Goal: Task Accomplishment & Management: Use online tool/utility

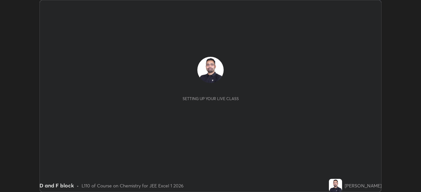
scroll to position [192, 420]
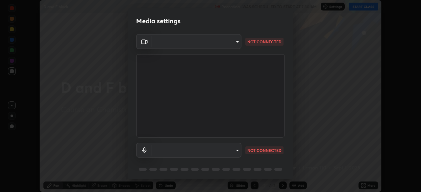
type input "2e9b027d6a4255688e554df818383ce9ed5f881db366686a8468352ce6a31e43"
click at [177, 150] on body "Erase all D and F block Recording WAS SCHEDULED TO START AT 7:30 AM Settings ST…" at bounding box center [210, 96] width 421 height 192
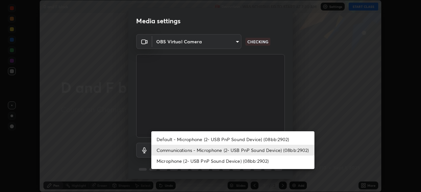
click at [171, 138] on li "Default - Microphone (2- USB PnP Sound Device) (08bb:2902)" at bounding box center [232, 139] width 163 height 11
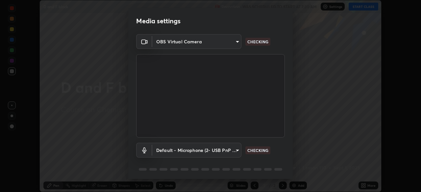
click at [168, 150] on li "Communications - Microphone (2- USB PnP Sound Device) (08bb:2902)" at bounding box center [212, 150] width 122 height 6
click at [170, 152] on body "Erase all D and F block Recording WAS SCHEDULED TO START AT 7:30 AM Settings ST…" at bounding box center [210, 96] width 421 height 192
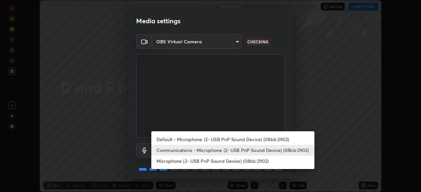
click at [171, 135] on li "Default - Microphone (2- USB PnP Sound Device) (08bb:2902)" at bounding box center [232, 139] width 163 height 11
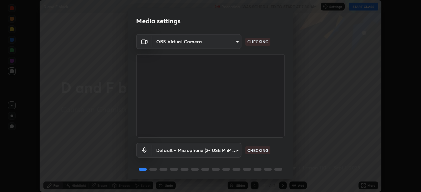
click at [171, 151] on body "Erase all D and F block Recording WAS SCHEDULED TO START AT 7:30 AM Settings ST…" at bounding box center [210, 96] width 421 height 192
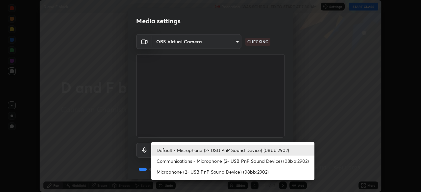
click at [171, 161] on li "Communications - Microphone (2- USB PnP Sound Device) (08bb:2902)" at bounding box center [232, 161] width 163 height 11
type input "communications"
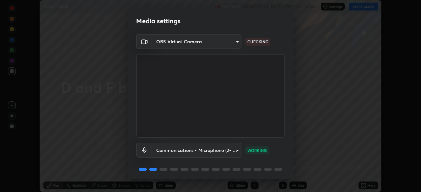
scroll to position [23, 0]
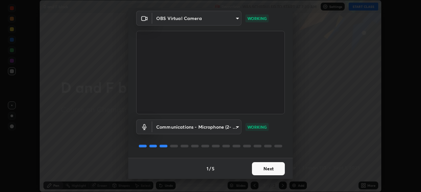
click at [273, 170] on button "Next" at bounding box center [268, 168] width 33 height 13
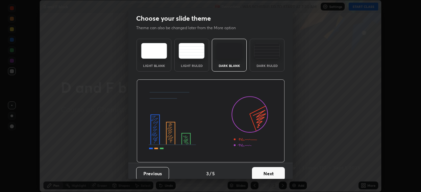
click at [273, 172] on button "Next" at bounding box center [268, 173] width 33 height 13
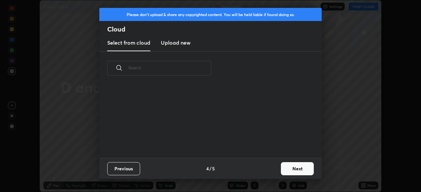
click at [297, 171] on button "Next" at bounding box center [297, 168] width 33 height 13
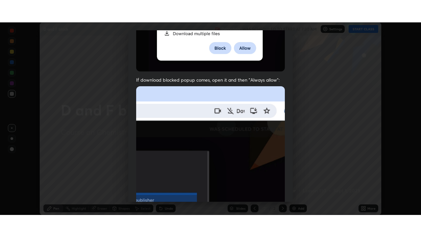
scroll to position [157, 0]
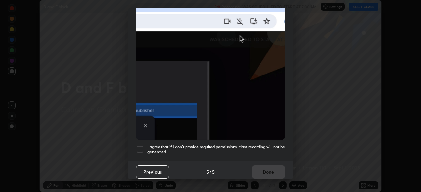
click at [143, 146] on div at bounding box center [140, 150] width 8 height 8
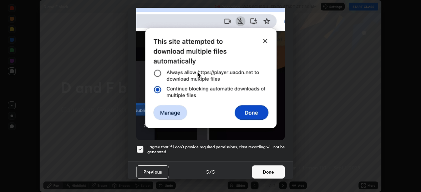
click at [267, 166] on button "Done" at bounding box center [268, 172] width 33 height 13
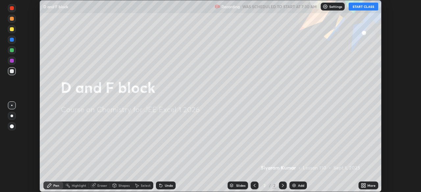
click at [360, 7] on button "START CLASS" at bounding box center [363, 7] width 30 height 8
click at [361, 186] on icon at bounding box center [362, 185] width 5 height 5
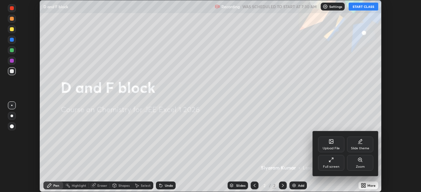
click at [330, 167] on div "Full screen" at bounding box center [331, 166] width 16 height 3
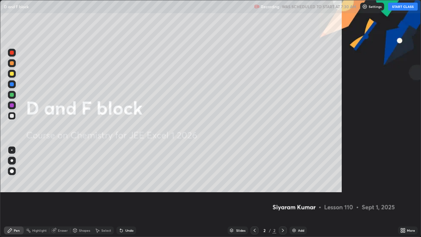
scroll to position [237, 421]
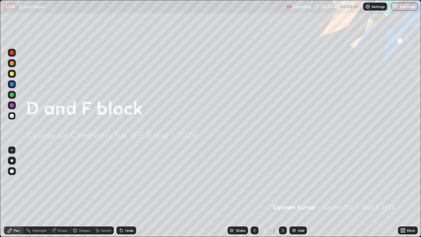
click at [404, 192] on icon at bounding box center [404, 229] width 2 height 2
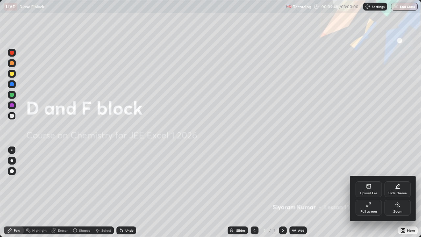
click at [371, 190] on div "Upload File" at bounding box center [368, 189] width 26 height 16
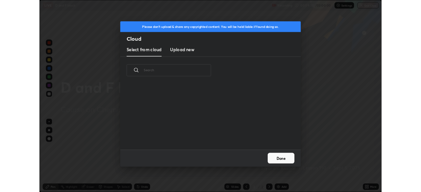
scroll to position [81, 211]
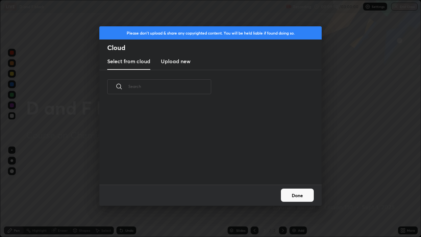
click at [173, 62] on h3 "Upload new" at bounding box center [176, 61] width 30 height 8
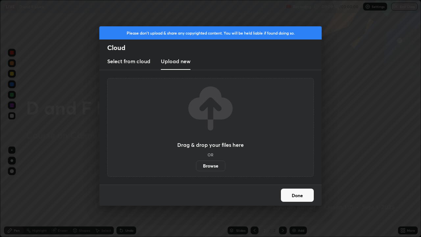
click at [211, 168] on label "Browse" at bounding box center [210, 165] width 29 height 11
click at [196, 168] on input "Browse" at bounding box center [196, 165] width 0 height 11
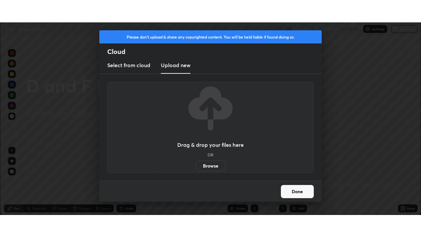
scroll to position [32660, 32432]
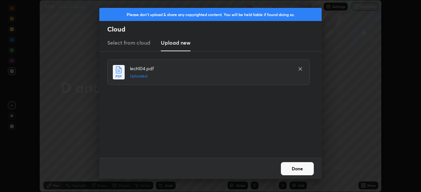
click at [295, 166] on button "Done" at bounding box center [297, 168] width 33 height 13
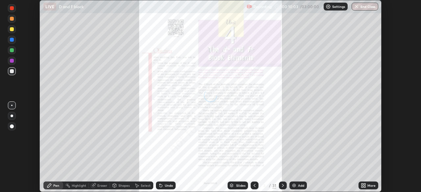
click at [361, 185] on icon at bounding box center [362, 185] width 2 height 2
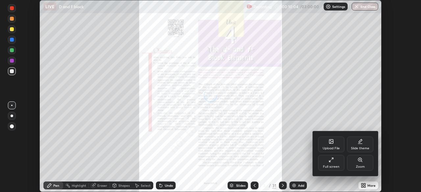
click at [331, 162] on icon at bounding box center [330, 159] width 5 height 5
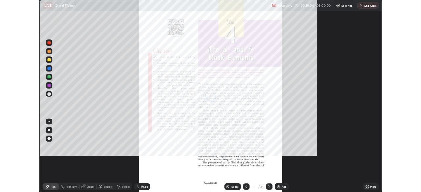
scroll to position [237, 421]
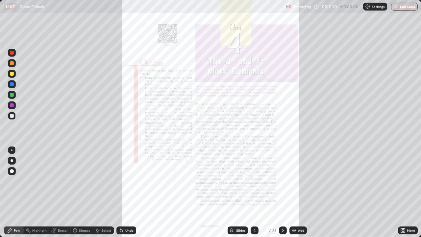
click at [283, 192] on icon at bounding box center [282, 229] width 5 height 5
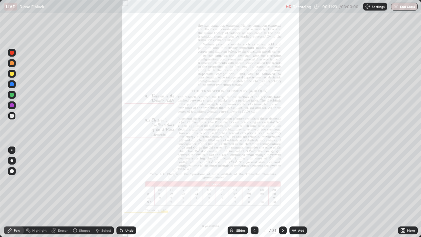
click at [282, 192] on icon at bounding box center [282, 229] width 5 height 5
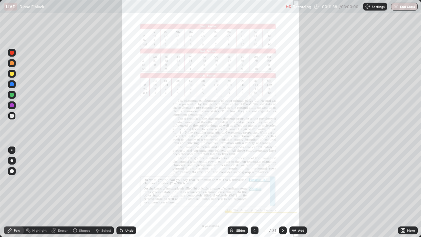
click at [282, 192] on icon at bounding box center [282, 229] width 5 height 5
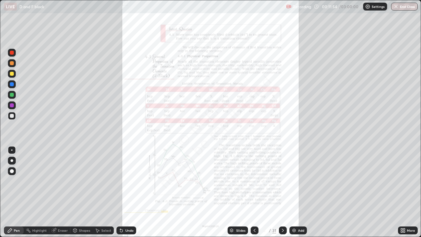
click at [14, 53] on div at bounding box center [12, 53] width 8 height 8
click at [285, 192] on div at bounding box center [283, 230] width 8 height 8
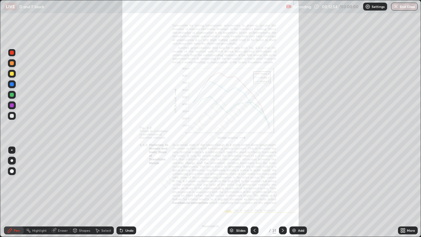
click at [281, 192] on icon at bounding box center [282, 229] width 5 height 5
click at [61, 192] on div "Eraser" at bounding box center [63, 229] width 10 height 3
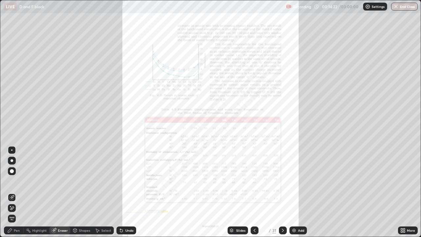
click at [60, 192] on div "Eraser" at bounding box center [63, 229] width 10 height 3
click at [13, 192] on span "Erase all" at bounding box center [11, 218] width 7 height 4
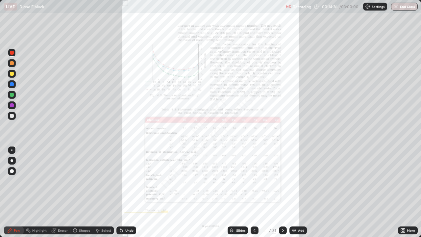
click at [404, 192] on icon at bounding box center [404, 229] width 2 height 2
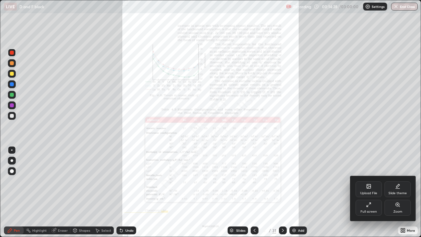
click at [399, 192] on icon at bounding box center [397, 204] width 5 height 5
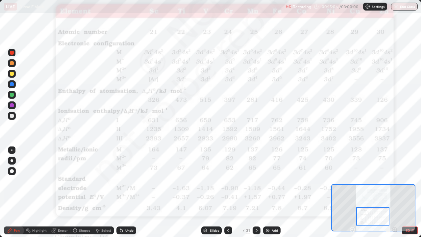
click at [13, 52] on div at bounding box center [12, 53] width 4 height 4
click at [61, 192] on div "Eraser" at bounding box center [63, 229] width 10 height 3
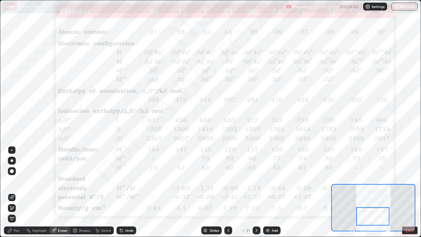
click at [11, 192] on span "Erase all" at bounding box center [11, 218] width 7 height 4
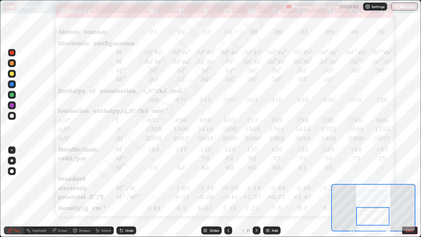
click at [59, 192] on div "Eraser" at bounding box center [63, 229] width 10 height 3
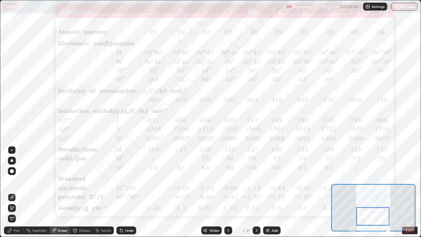
click at [11, 192] on span "Erase all" at bounding box center [11, 218] width 7 height 4
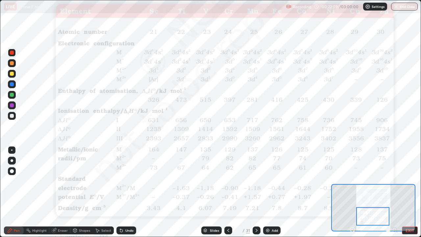
click at [258, 192] on div at bounding box center [256, 229] width 8 height 13
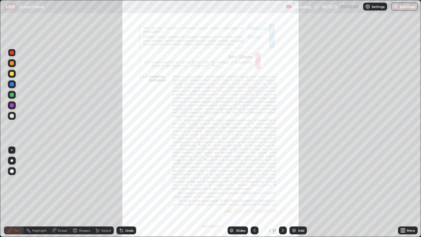
click at [279, 192] on div at bounding box center [283, 230] width 8 height 8
click at [282, 192] on icon at bounding box center [282, 229] width 5 height 5
click at [254, 192] on icon at bounding box center [254, 229] width 5 height 5
click at [282, 192] on icon at bounding box center [283, 229] width 2 height 3
click at [11, 75] on div at bounding box center [12, 74] width 4 height 4
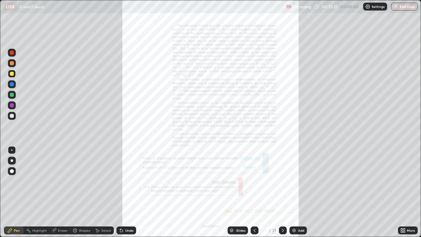
click at [254, 192] on icon at bounding box center [254, 229] width 5 height 5
click at [298, 192] on div "Add" at bounding box center [297, 230] width 17 height 8
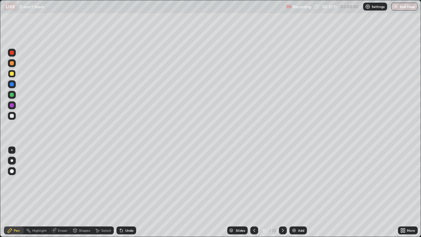
click at [11, 54] on div at bounding box center [12, 53] width 4 height 4
click at [13, 117] on div at bounding box center [12, 116] width 4 height 4
click at [60, 192] on div "Eraser" at bounding box center [63, 229] width 10 height 3
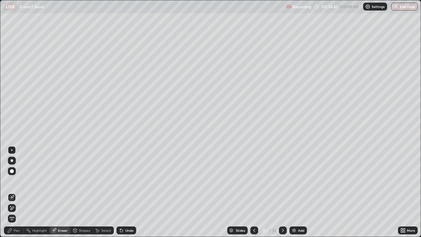
click at [15, 192] on div at bounding box center [12, 208] width 8 height 8
click at [15, 192] on div "Pen" at bounding box center [17, 229] width 6 height 3
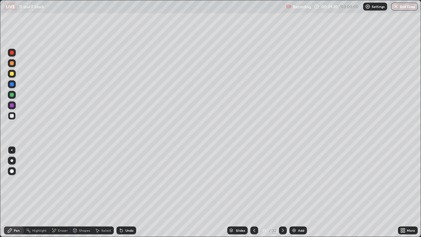
click at [300, 192] on div "Add" at bounding box center [301, 229] width 6 height 3
click at [11, 73] on div at bounding box center [12, 74] width 4 height 4
click at [15, 52] on div at bounding box center [12, 53] width 8 height 8
click at [129, 192] on div "Undo" at bounding box center [129, 229] width 8 height 3
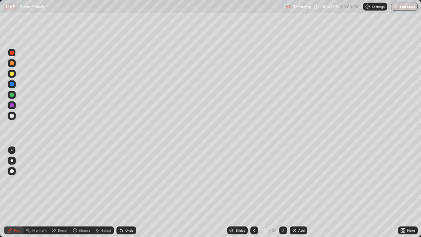
click at [127, 192] on div "Undo" at bounding box center [126, 230] width 20 height 8
click at [295, 192] on img at bounding box center [293, 229] width 5 height 5
click at [254, 192] on icon at bounding box center [253, 229] width 5 height 5
click at [282, 192] on icon at bounding box center [282, 229] width 5 height 5
click at [252, 192] on icon at bounding box center [253, 229] width 5 height 5
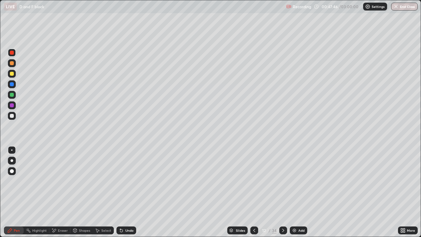
click at [301, 192] on div "Add" at bounding box center [301, 229] width 6 height 3
click at [253, 192] on icon at bounding box center [253, 229] width 5 height 5
click at [301, 192] on div "Add" at bounding box center [297, 230] width 17 height 8
click at [14, 76] on div at bounding box center [12, 74] width 8 height 8
click at [403, 192] on icon at bounding box center [404, 229] width 2 height 2
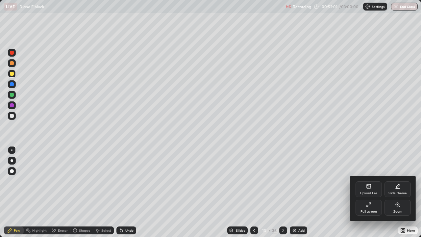
click at [369, 192] on icon at bounding box center [368, 204] width 5 height 5
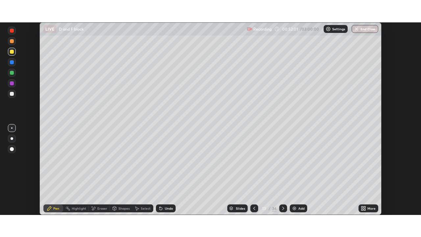
scroll to position [32660, 32432]
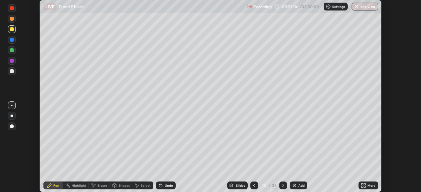
click at [365, 186] on icon at bounding box center [362, 185] width 5 height 5
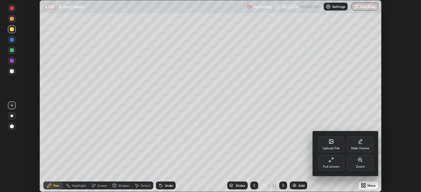
click at [331, 161] on icon at bounding box center [330, 159] width 5 height 5
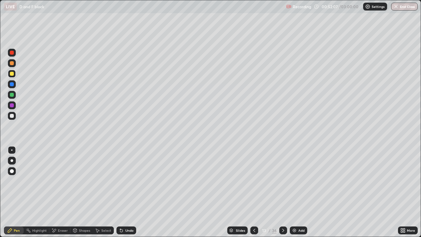
scroll to position [237, 421]
click at [282, 192] on icon at bounding box center [282, 229] width 5 height 5
click at [300, 192] on div "Add" at bounding box center [301, 229] width 6 height 3
click at [13, 53] on div at bounding box center [12, 53] width 4 height 4
click at [11, 74] on div at bounding box center [12, 74] width 4 height 4
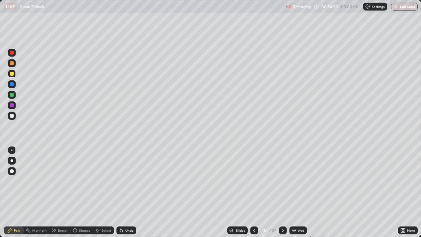
click at [131, 192] on div "Undo" at bounding box center [126, 230] width 20 height 8
click at [59, 192] on div "Eraser" at bounding box center [63, 229] width 10 height 3
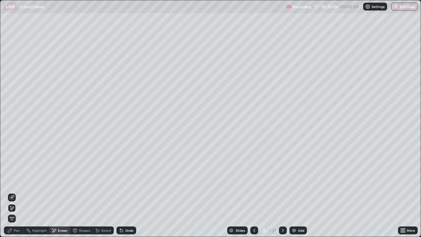
click at [17, 192] on div "Pen" at bounding box center [14, 230] width 20 height 8
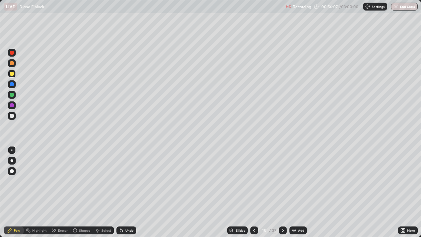
click at [128, 192] on div "Undo" at bounding box center [129, 229] width 8 height 3
click at [127, 192] on div "Undo" at bounding box center [129, 229] width 8 height 3
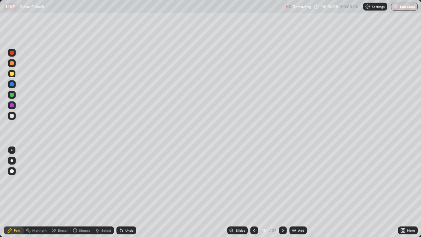
click at [125, 192] on div "Undo" at bounding box center [126, 230] width 20 height 8
click at [281, 192] on icon at bounding box center [282, 229] width 5 height 5
click at [283, 192] on icon at bounding box center [282, 229] width 5 height 5
click at [282, 192] on icon at bounding box center [282, 229] width 5 height 5
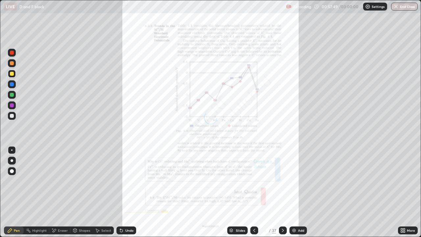
click at [257, 192] on div at bounding box center [254, 230] width 8 height 8
click at [256, 192] on div at bounding box center [254, 230] width 8 height 8
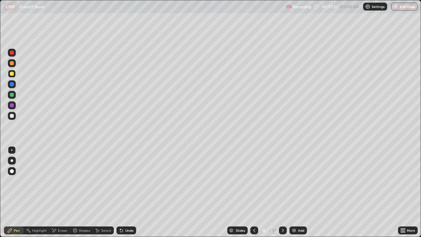
click at [305, 192] on div "Add" at bounding box center [297, 230] width 17 height 8
click at [13, 54] on div at bounding box center [12, 53] width 4 height 4
click at [12, 117] on div at bounding box center [12, 116] width 4 height 4
click at [13, 115] on div at bounding box center [12, 116] width 4 height 4
click at [13, 75] on div at bounding box center [12, 74] width 4 height 4
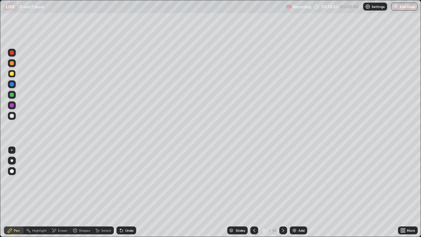
click at [13, 74] on div at bounding box center [12, 74] width 4 height 4
click at [11, 54] on div at bounding box center [12, 53] width 4 height 4
click at [60, 192] on div "Eraser" at bounding box center [63, 229] width 10 height 3
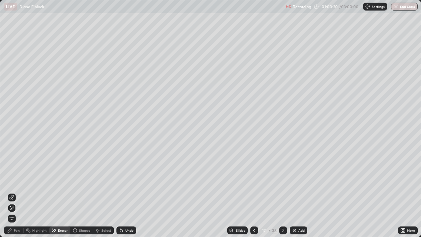
click at [17, 192] on div "Pen" at bounding box center [17, 229] width 6 height 3
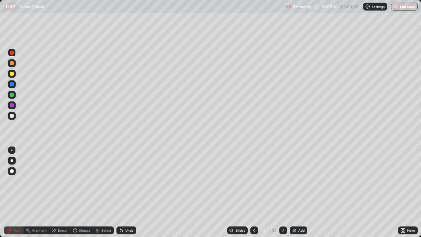
click at [301, 192] on div "Add" at bounding box center [301, 229] width 6 height 3
click at [12, 116] on div at bounding box center [12, 116] width 4 height 4
click at [12, 74] on div at bounding box center [12, 74] width 4 height 4
click at [254, 192] on icon at bounding box center [253, 229] width 5 height 5
click at [283, 192] on icon at bounding box center [282, 229] width 5 height 5
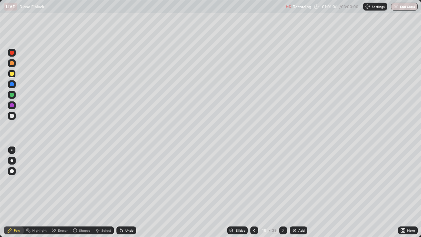
click at [253, 192] on icon at bounding box center [253, 229] width 5 height 5
click at [282, 192] on icon at bounding box center [283, 229] width 2 height 3
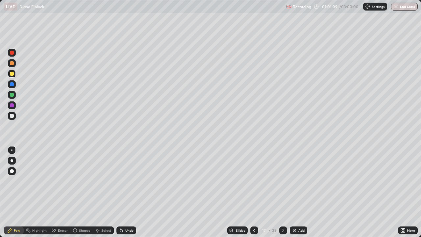
click at [282, 192] on icon at bounding box center [283, 229] width 2 height 3
click at [253, 192] on icon at bounding box center [253, 229] width 5 height 5
click at [282, 192] on icon at bounding box center [282, 229] width 5 height 5
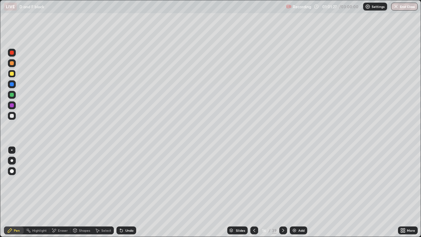
click at [282, 192] on icon at bounding box center [282, 229] width 5 height 5
click at [281, 192] on icon at bounding box center [282, 229] width 5 height 5
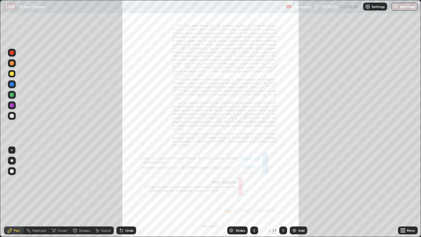
click at [253, 192] on icon at bounding box center [253, 229] width 5 height 5
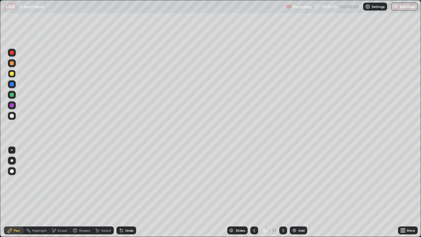
click at [254, 192] on icon at bounding box center [253, 229] width 5 height 5
click at [285, 192] on div at bounding box center [283, 230] width 8 height 8
click at [132, 192] on div "Undo" at bounding box center [126, 230] width 20 height 8
click at [61, 192] on div "Eraser" at bounding box center [63, 229] width 10 height 3
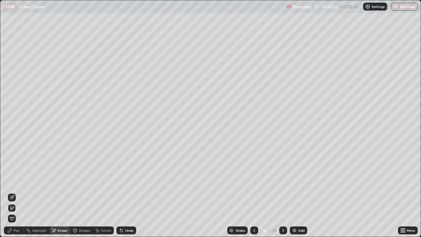
click at [16, 192] on div "Pen" at bounding box center [17, 229] width 6 height 3
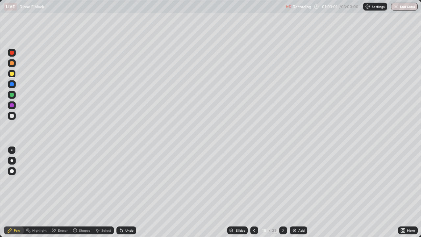
click at [60, 192] on div "Eraser" at bounding box center [63, 229] width 10 height 3
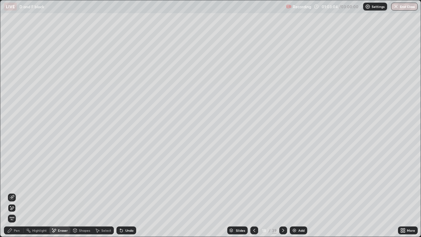
click at [14, 192] on div "Pen" at bounding box center [17, 229] width 6 height 3
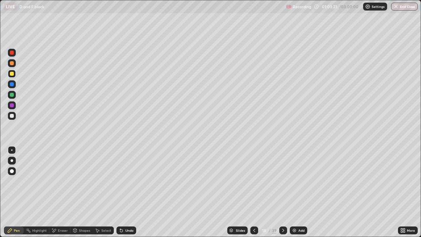
click at [252, 192] on div at bounding box center [254, 230] width 8 height 8
click at [282, 192] on icon at bounding box center [282, 229] width 5 height 5
click at [254, 192] on icon at bounding box center [253, 229] width 5 height 5
click at [11, 51] on div at bounding box center [12, 53] width 4 height 4
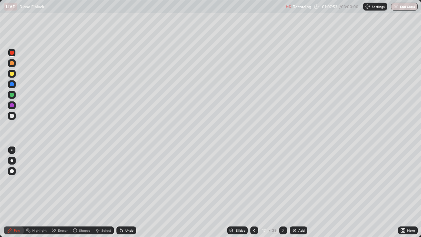
click at [282, 192] on div at bounding box center [283, 229] width 8 height 13
click at [280, 192] on icon at bounding box center [282, 229] width 5 height 5
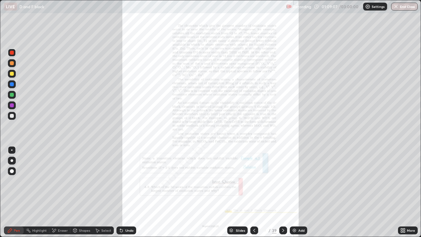
click at [283, 192] on icon at bounding box center [282, 229] width 5 height 5
click at [282, 192] on icon at bounding box center [282, 229] width 5 height 5
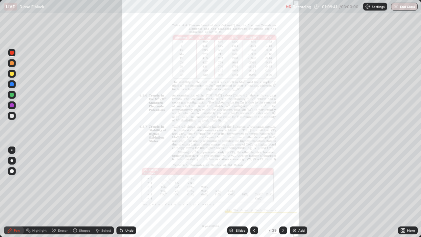
click at [253, 192] on icon at bounding box center [253, 229] width 5 height 5
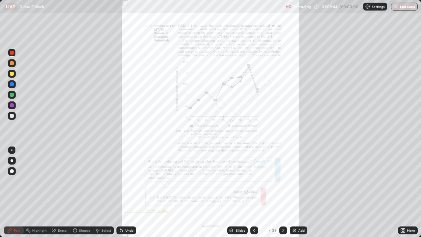
click at [253, 192] on icon at bounding box center [253, 229] width 5 height 5
click at [254, 192] on icon at bounding box center [254, 229] width 2 height 3
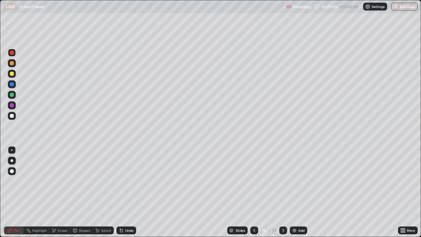
click at [254, 192] on icon at bounding box center [254, 229] width 2 height 3
click at [252, 192] on icon at bounding box center [253, 229] width 5 height 5
click at [251, 192] on div at bounding box center [254, 230] width 8 height 8
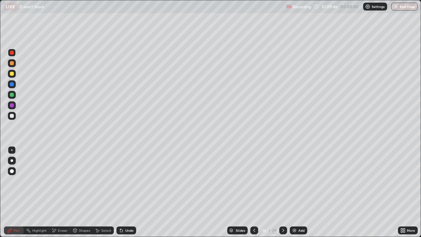
click at [250, 192] on div at bounding box center [254, 229] width 8 height 13
click at [252, 192] on div at bounding box center [254, 229] width 8 height 13
click at [251, 192] on div at bounding box center [254, 229] width 8 height 13
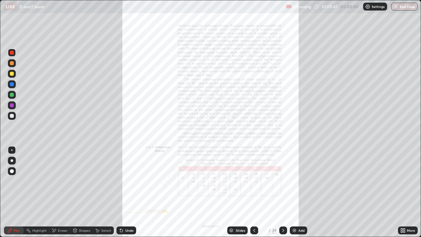
click at [251, 192] on div at bounding box center [254, 229] width 8 height 13
click at [283, 192] on icon at bounding box center [282, 229] width 5 height 5
click at [252, 192] on div at bounding box center [254, 230] width 8 height 8
click at [253, 192] on div at bounding box center [254, 229] width 8 height 13
click at [401, 192] on icon at bounding box center [401, 229] width 2 height 2
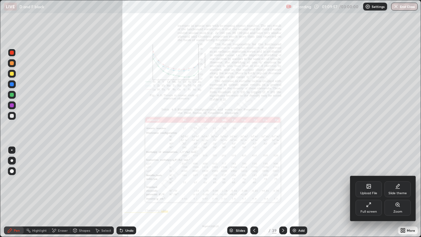
click at [398, 192] on icon at bounding box center [397, 204] width 5 height 5
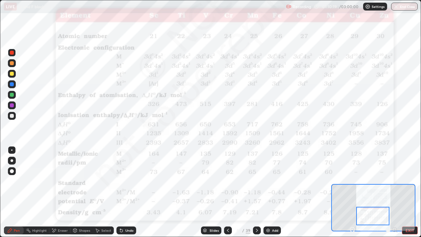
click at [12, 56] on div at bounding box center [12, 53] width 8 height 8
click at [59, 192] on div "Eraser" at bounding box center [63, 229] width 10 height 3
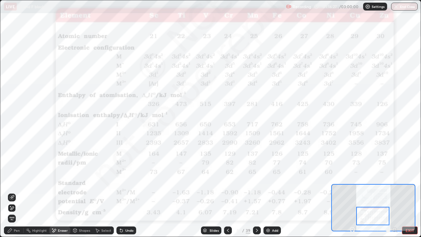
click at [13, 192] on span "Erase all" at bounding box center [11, 218] width 7 height 4
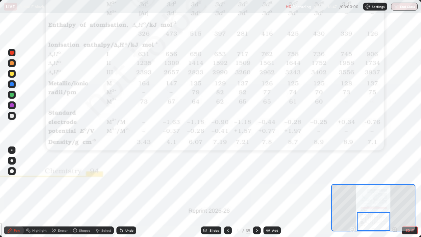
click at [11, 74] on div at bounding box center [12, 74] width 4 height 4
click at [11, 52] on div at bounding box center [12, 53] width 4 height 4
click at [124, 192] on div "Undo" at bounding box center [126, 230] width 20 height 8
click at [128, 192] on div "Undo" at bounding box center [129, 229] width 8 height 3
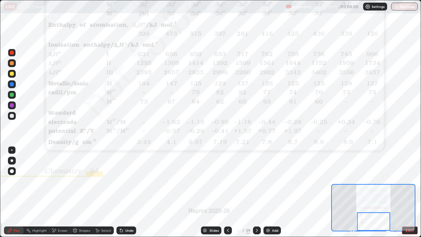
click at [126, 192] on div "Undo" at bounding box center [129, 229] width 8 height 3
click at [125, 192] on div "Undo" at bounding box center [129, 229] width 8 height 3
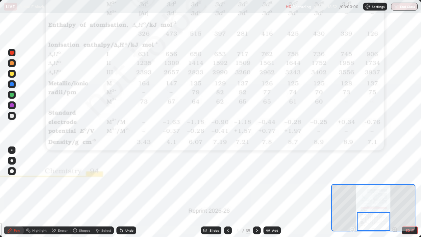
click at [125, 192] on div "Undo" at bounding box center [129, 229] width 8 height 3
click at [123, 192] on icon at bounding box center [121, 229] width 5 height 5
click at [12, 84] on div at bounding box center [12, 84] width 4 height 4
click at [12, 56] on div at bounding box center [12, 53] width 8 height 8
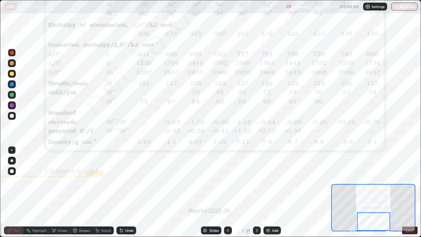
click at [61, 192] on div "Eraser" at bounding box center [63, 229] width 10 height 3
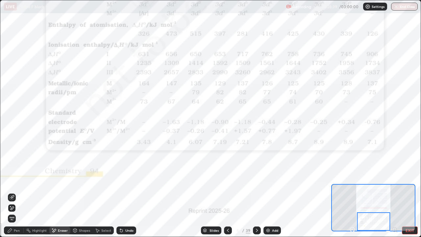
click at [11, 192] on icon at bounding box center [11, 208] width 5 height 6
click at [15, 192] on div "Pen" at bounding box center [17, 229] width 6 height 3
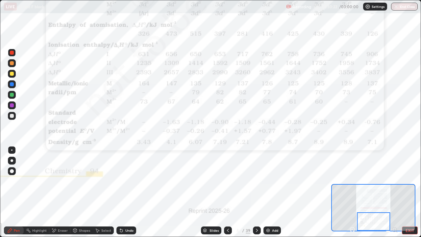
click at [258, 192] on div at bounding box center [257, 230] width 8 height 8
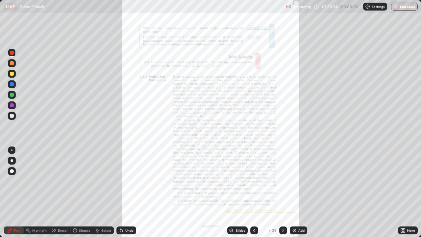
click at [283, 192] on icon at bounding box center [282, 229] width 5 height 5
click at [281, 192] on icon at bounding box center [282, 229] width 5 height 5
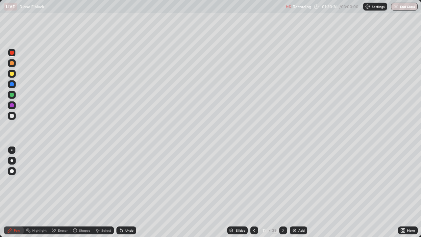
click at [283, 192] on icon at bounding box center [282, 229] width 5 height 5
click at [281, 192] on icon at bounding box center [282, 229] width 5 height 5
click at [282, 192] on icon at bounding box center [282, 229] width 5 height 5
click at [282, 192] on div at bounding box center [283, 230] width 8 height 8
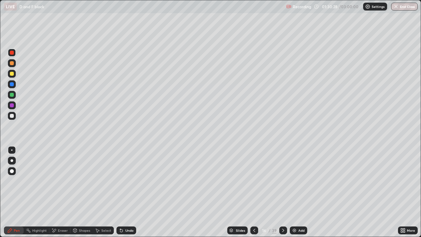
click at [281, 192] on icon at bounding box center [282, 229] width 5 height 5
click at [282, 192] on icon at bounding box center [282, 229] width 5 height 5
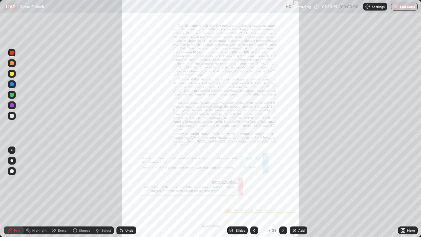
click at [282, 192] on div at bounding box center [283, 230] width 8 height 8
click at [283, 192] on icon at bounding box center [282, 229] width 5 height 5
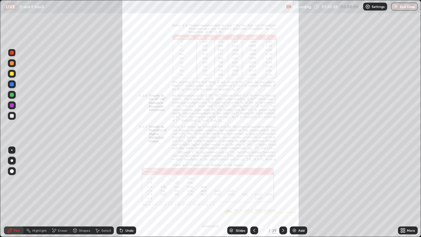
click at [404, 192] on icon at bounding box center [404, 229] width 2 height 2
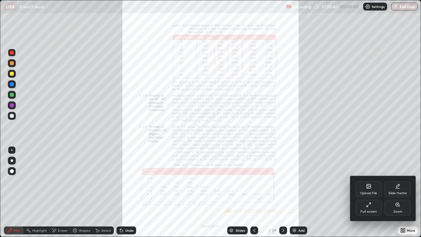
click at [399, 192] on icon at bounding box center [397, 204] width 5 height 5
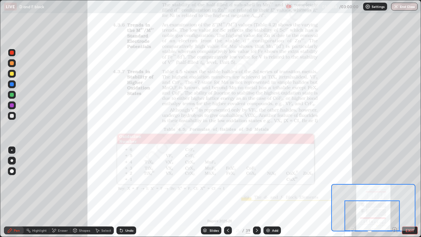
click at [120, 192] on icon at bounding box center [121, 230] width 3 height 3
click at [125, 192] on div "Undo" at bounding box center [129, 229] width 8 height 3
click at [123, 192] on icon at bounding box center [121, 229] width 5 height 5
click at [60, 192] on div "Eraser" at bounding box center [59, 230] width 21 height 8
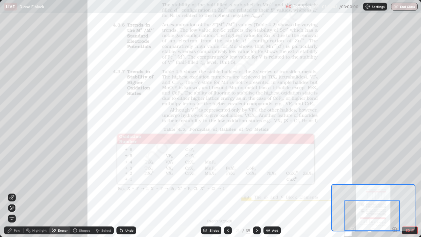
click at [13, 192] on span "Erase all" at bounding box center [11, 218] width 7 height 4
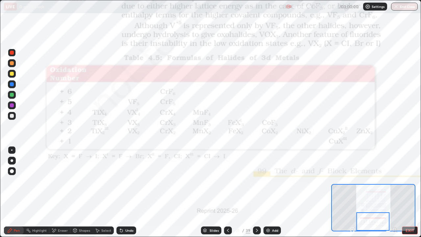
click at [255, 192] on icon at bounding box center [256, 229] width 5 height 5
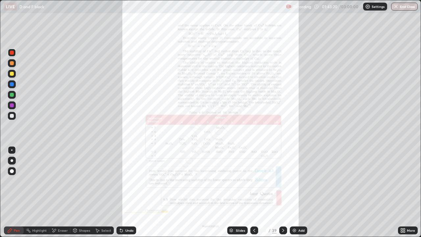
click at [402, 192] on icon at bounding box center [402, 229] width 5 height 5
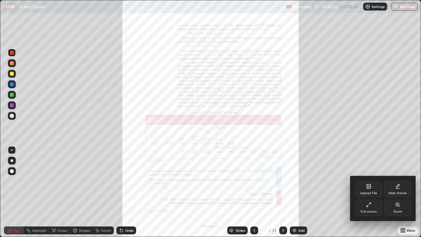
click at [399, 192] on div "Zoom" at bounding box center [397, 207] width 26 height 16
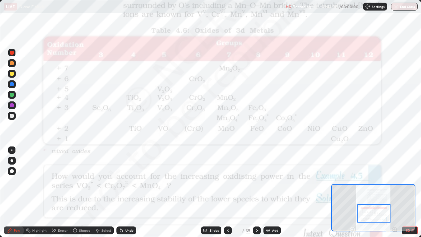
click at [227, 192] on icon at bounding box center [227, 229] width 5 height 5
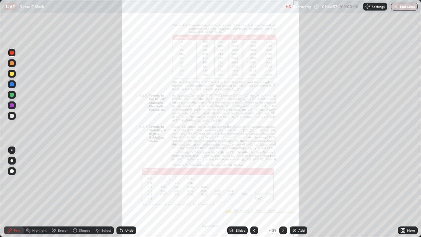
click at [282, 192] on div at bounding box center [283, 230] width 8 height 8
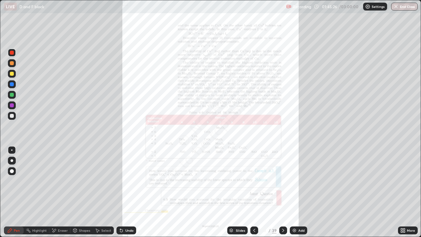
click at [282, 192] on div at bounding box center [283, 230] width 8 height 8
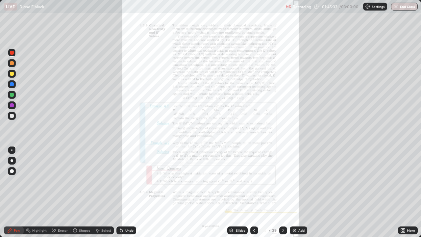
click at [281, 192] on div at bounding box center [283, 229] width 8 height 13
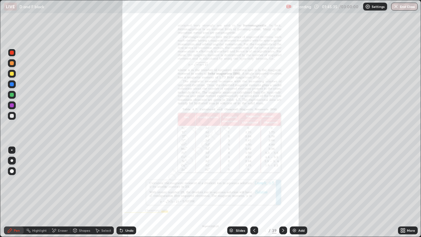
click at [253, 192] on icon at bounding box center [253, 229] width 5 height 5
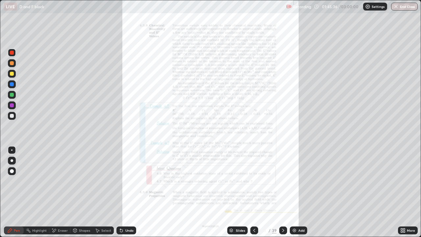
click at [253, 192] on icon at bounding box center [253, 229] width 5 height 5
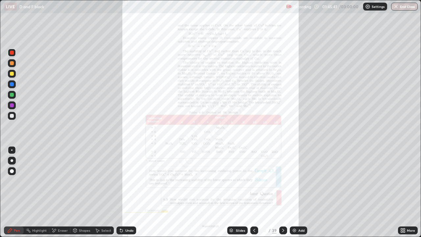
click at [61, 192] on div "Eraser" at bounding box center [63, 229] width 10 height 3
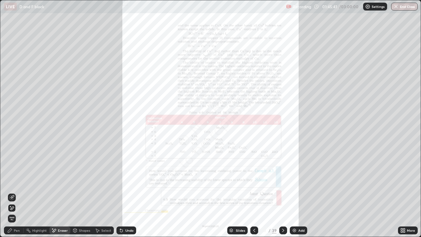
click at [12, 192] on span "Erase all" at bounding box center [11, 218] width 7 height 4
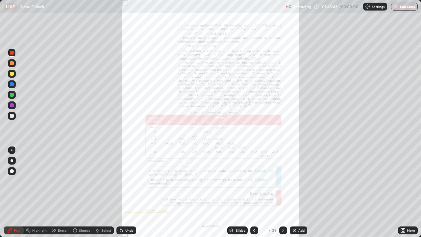
click at [403, 192] on icon at bounding box center [404, 231] width 2 height 2
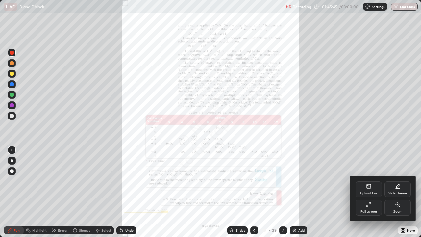
click at [397, 192] on div "Zoom" at bounding box center [397, 207] width 26 height 16
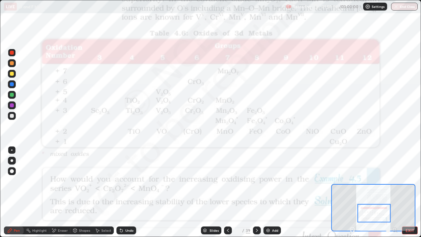
click at [256, 192] on icon at bounding box center [256, 229] width 5 height 5
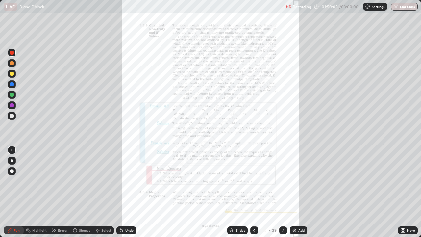
click at [253, 192] on icon at bounding box center [253, 229] width 5 height 5
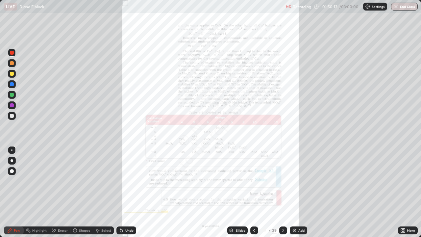
click at [60, 192] on div "Eraser" at bounding box center [63, 229] width 10 height 3
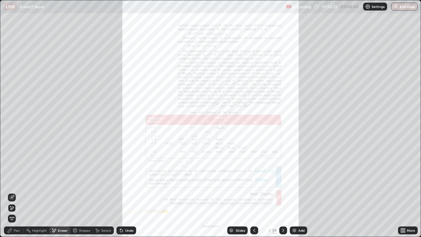
click at [12, 192] on span "Erase all" at bounding box center [11, 218] width 7 height 4
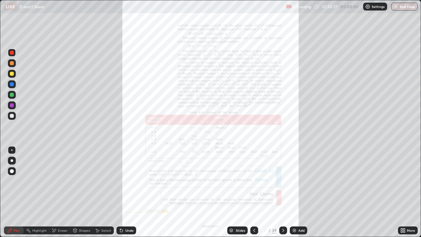
click at [285, 192] on icon at bounding box center [282, 229] width 5 height 5
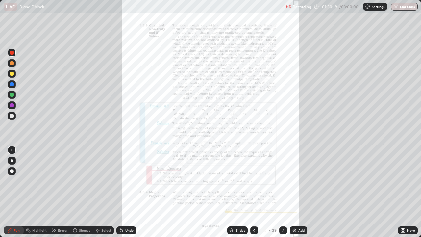
click at [283, 192] on div at bounding box center [283, 230] width 8 height 8
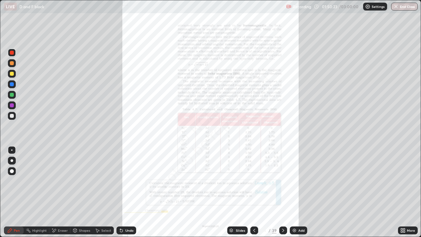
click at [250, 192] on div at bounding box center [254, 230] width 8 height 8
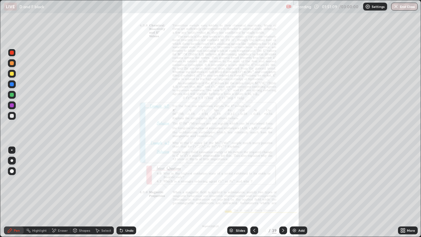
click at [282, 192] on div at bounding box center [283, 230] width 8 height 8
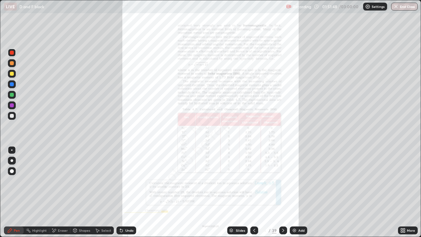
click at [282, 192] on div at bounding box center [283, 230] width 8 height 8
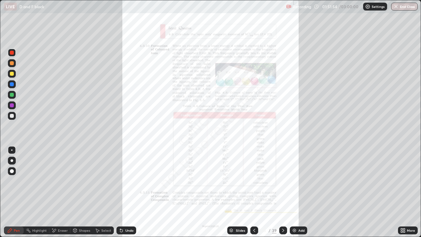
click at [11, 73] on div at bounding box center [12, 74] width 4 height 4
click at [61, 192] on div "Eraser" at bounding box center [63, 229] width 10 height 3
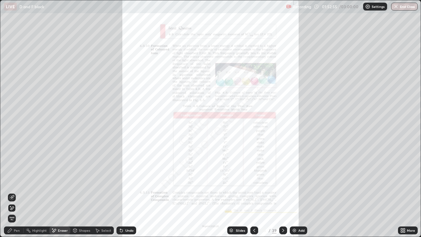
click at [13, 192] on span "Erase all" at bounding box center [11, 218] width 7 height 4
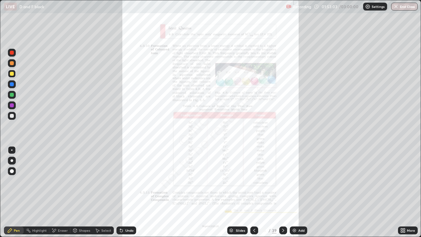
click at [403, 192] on icon at bounding box center [404, 229] width 2 height 2
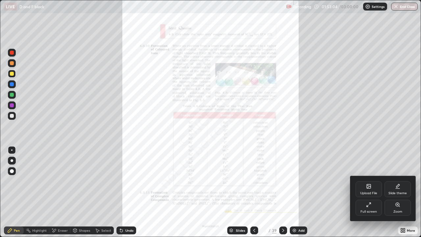
click at [400, 192] on div "Zoom" at bounding box center [397, 207] width 26 height 16
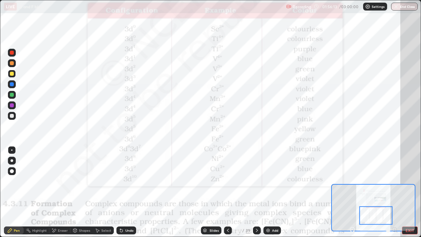
click at [12, 54] on div at bounding box center [12, 53] width 4 height 4
click at [129, 192] on div "Undo" at bounding box center [129, 229] width 8 height 3
click at [128, 192] on div "Undo" at bounding box center [129, 229] width 8 height 3
click at [60, 192] on div "Eraser" at bounding box center [63, 229] width 10 height 3
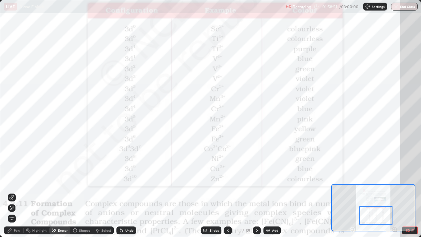
click at [12, 192] on span "Erase all" at bounding box center [11, 218] width 7 height 4
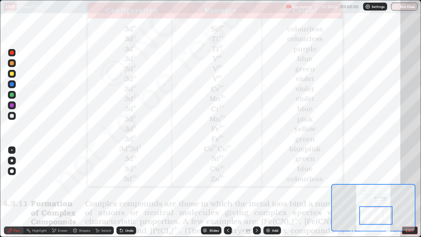
click at [256, 192] on icon at bounding box center [256, 229] width 5 height 5
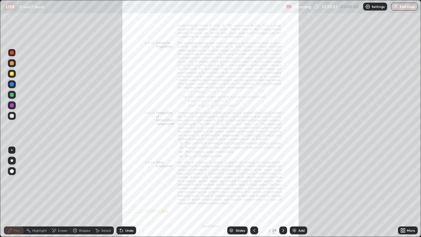
click at [254, 192] on icon at bounding box center [253, 229] width 5 height 5
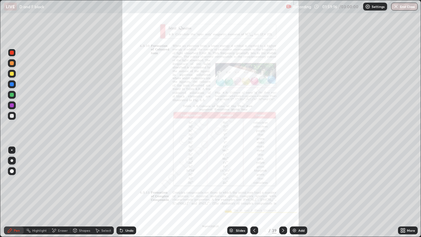
click at [282, 192] on icon at bounding box center [282, 229] width 5 height 5
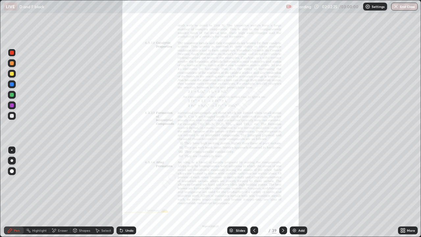
click at [299, 192] on div "Add" at bounding box center [301, 229] width 6 height 3
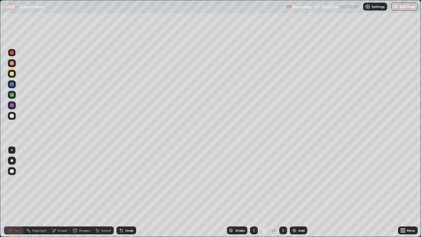
click at [14, 71] on div at bounding box center [12, 74] width 8 height 8
click at [14, 73] on div at bounding box center [12, 74] width 8 height 8
click at [300, 192] on div "Add" at bounding box center [301, 229] width 6 height 3
click at [254, 192] on icon at bounding box center [254, 229] width 5 height 5
click at [282, 192] on icon at bounding box center [282, 229] width 5 height 5
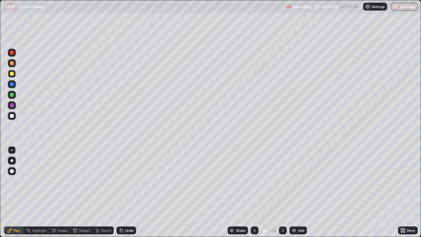
click at [254, 192] on icon at bounding box center [254, 229] width 5 height 5
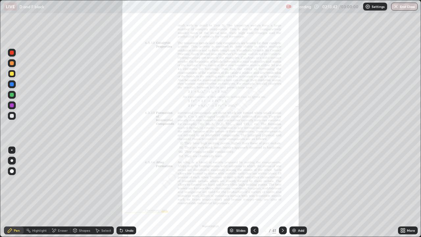
click at [401, 192] on icon at bounding box center [401, 229] width 2 height 2
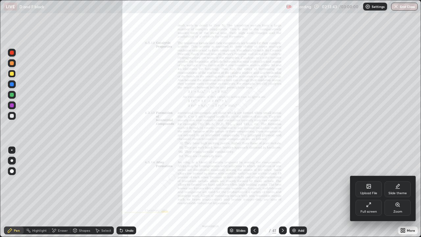
click at [396, 192] on icon at bounding box center [397, 204] width 4 height 4
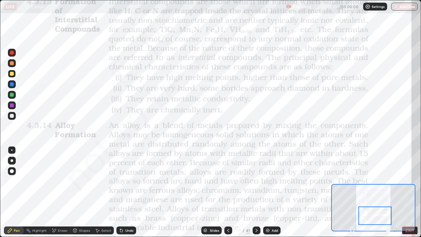
click at [13, 53] on div at bounding box center [12, 53] width 4 height 4
click at [255, 192] on icon at bounding box center [256, 229] width 2 height 3
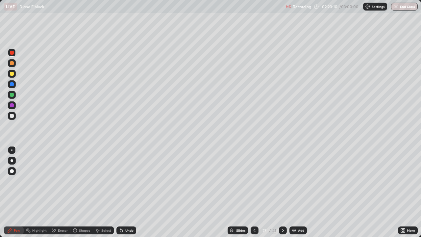
click at [254, 192] on icon at bounding box center [254, 229] width 5 height 5
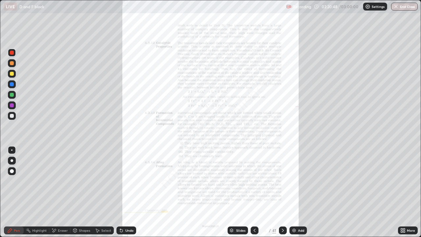
click at [282, 192] on icon at bounding box center [282, 229] width 5 height 5
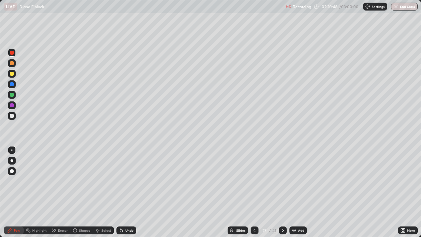
click at [282, 192] on icon at bounding box center [283, 229] width 2 height 3
click at [282, 192] on icon at bounding box center [282, 229] width 5 height 5
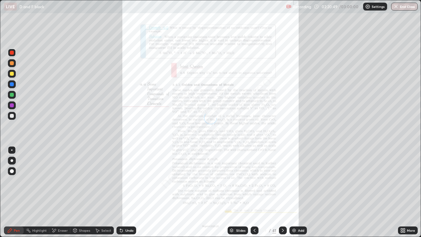
click at [282, 192] on icon at bounding box center [282, 229] width 5 height 5
click at [253, 192] on icon at bounding box center [254, 229] width 5 height 5
click at [254, 192] on icon at bounding box center [254, 229] width 5 height 5
click at [256, 192] on div at bounding box center [254, 230] width 8 height 8
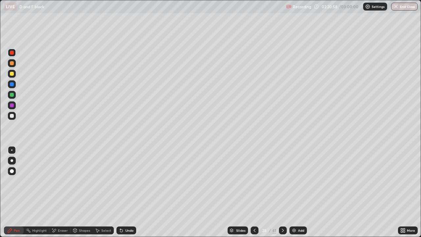
click at [282, 192] on icon at bounding box center [282, 229] width 5 height 5
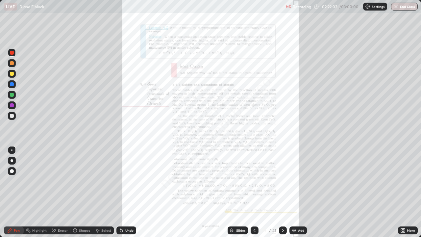
click at [62, 192] on div "Eraser" at bounding box center [63, 229] width 10 height 3
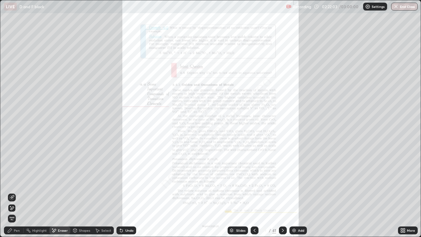
click at [12, 192] on span "Erase all" at bounding box center [11, 218] width 7 height 4
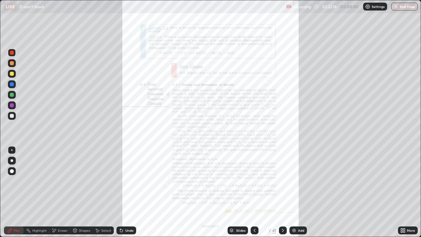
click at [282, 192] on icon at bounding box center [283, 229] width 2 height 3
click at [254, 192] on icon at bounding box center [254, 229] width 5 height 5
click at [281, 192] on icon at bounding box center [282, 229] width 5 height 5
click at [282, 192] on icon at bounding box center [282, 229] width 5 height 5
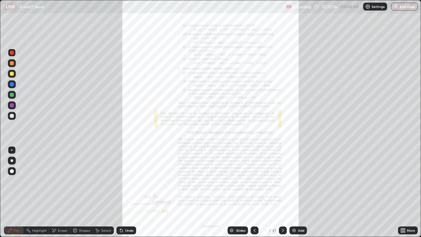
click at [254, 192] on icon at bounding box center [254, 229] width 5 height 5
click at [253, 192] on icon at bounding box center [254, 229] width 5 height 5
click at [402, 192] on icon at bounding box center [401, 229] width 2 height 2
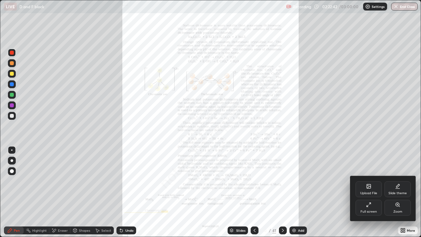
click at [321, 192] on div at bounding box center [210, 118] width 421 height 237
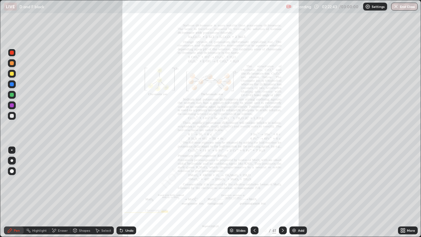
click at [254, 192] on icon at bounding box center [254, 229] width 5 height 5
click at [405, 192] on icon at bounding box center [402, 229] width 5 height 5
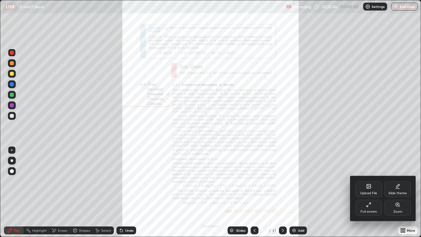
click at [398, 192] on icon at bounding box center [397, 204] width 5 height 5
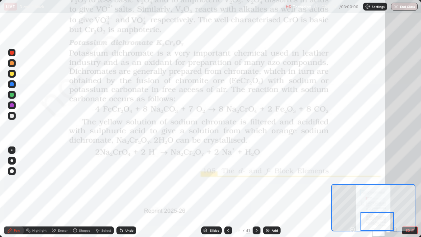
click at [125, 192] on div "Undo" at bounding box center [129, 229] width 8 height 3
click at [12, 150] on div at bounding box center [11, 149] width 1 height 1
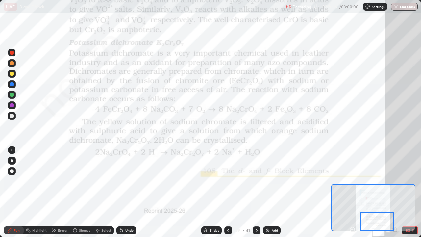
click at [12, 150] on div at bounding box center [11, 149] width 1 height 1
click at [131, 192] on div "Undo" at bounding box center [129, 229] width 8 height 3
click at [128, 192] on div "Undo" at bounding box center [129, 229] width 8 height 3
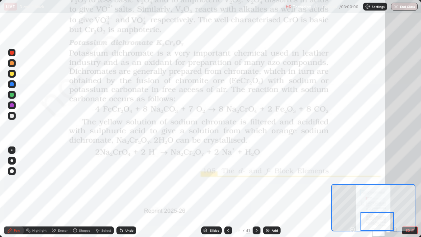
click at [128, 192] on div "Undo" at bounding box center [129, 229] width 8 height 3
click at [132, 192] on div "Undo" at bounding box center [129, 229] width 8 height 3
click at [125, 192] on div "Undo" at bounding box center [129, 229] width 8 height 3
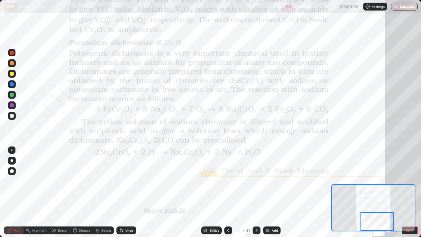
click at [125, 192] on div "Undo" at bounding box center [129, 229] width 8 height 3
click at [125, 192] on div "Undo" at bounding box center [126, 230] width 20 height 8
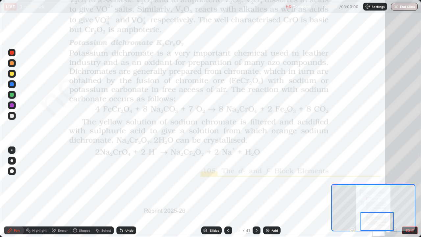
click at [61, 192] on div "Eraser" at bounding box center [63, 229] width 10 height 3
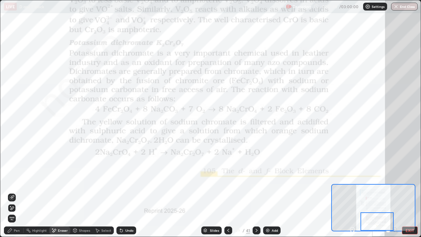
click at [123, 192] on icon at bounding box center [121, 229] width 5 height 5
click at [121, 192] on icon at bounding box center [121, 229] width 5 height 5
click at [127, 192] on div "Undo" at bounding box center [126, 230] width 20 height 8
click at [14, 192] on div "Pen" at bounding box center [17, 229] width 6 height 3
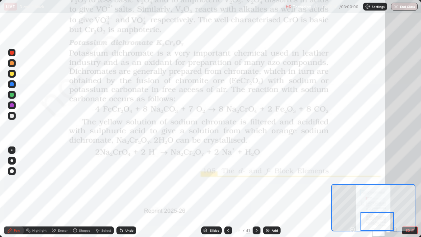
click at [255, 192] on icon at bounding box center [256, 229] width 2 height 3
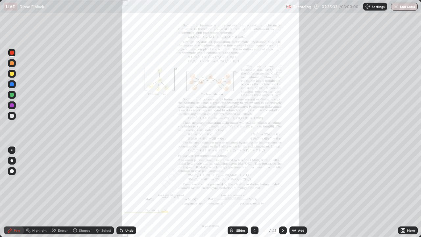
click at [403, 192] on icon at bounding box center [404, 229] width 2 height 2
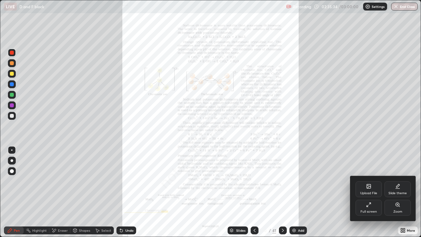
click at [398, 192] on icon at bounding box center [397, 204] width 5 height 5
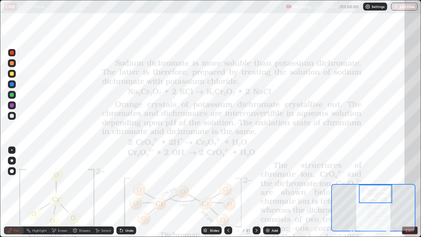
click at [12, 54] on div at bounding box center [12, 53] width 4 height 4
click at [40, 192] on div "Highlight" at bounding box center [39, 229] width 14 height 3
click at [60, 192] on div "Eraser" at bounding box center [63, 229] width 10 height 3
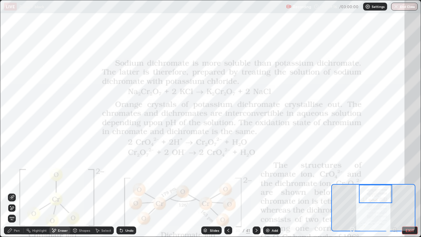
click at [12, 192] on span "Erase all" at bounding box center [11, 218] width 7 height 4
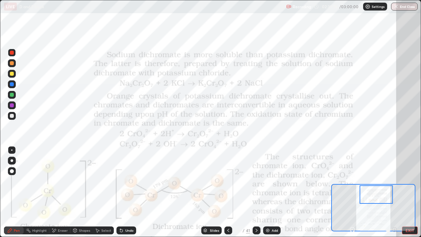
click at [255, 192] on icon at bounding box center [256, 229] width 2 height 3
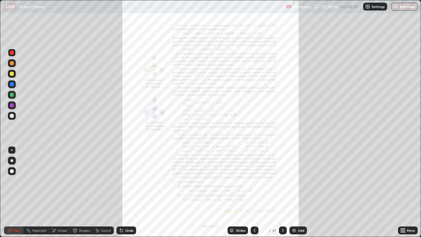
click at [299, 192] on div "Add" at bounding box center [297, 230] width 17 height 8
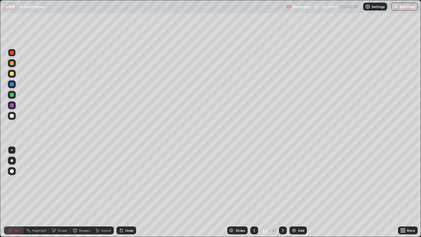
click at [12, 75] on div at bounding box center [12, 74] width 4 height 4
click at [127, 192] on div "Undo" at bounding box center [126, 230] width 20 height 8
click at [131, 192] on div "Undo" at bounding box center [126, 230] width 20 height 8
click at [11, 115] on div at bounding box center [12, 116] width 4 height 4
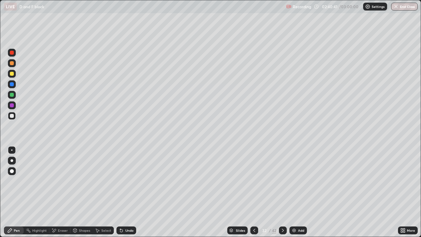
click at [14, 98] on div at bounding box center [12, 95] width 8 height 8
click at [12, 56] on div at bounding box center [12, 53] width 8 height 8
click at [13, 117] on div at bounding box center [12, 116] width 4 height 4
click at [11, 71] on div at bounding box center [12, 74] width 8 height 8
click at [13, 53] on div at bounding box center [12, 53] width 4 height 4
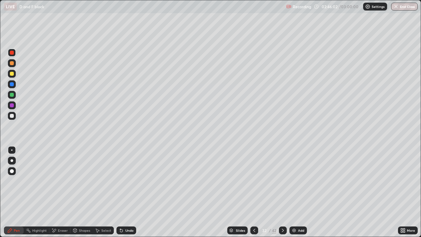
click at [13, 53] on div at bounding box center [12, 53] width 4 height 4
click at [296, 192] on img at bounding box center [293, 229] width 5 height 5
click at [131, 192] on div "Undo" at bounding box center [126, 230] width 20 height 8
click at [129, 192] on div "Undo" at bounding box center [129, 229] width 8 height 3
click at [127, 192] on div "Undo" at bounding box center [129, 229] width 8 height 3
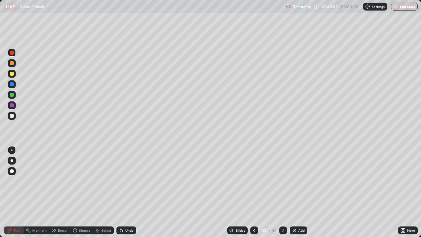
click at [126, 192] on div "Undo" at bounding box center [129, 229] width 8 height 3
click at [125, 192] on div "Undo" at bounding box center [129, 229] width 8 height 3
click at [13, 74] on div at bounding box center [12, 74] width 4 height 4
click at [126, 192] on div "Undo" at bounding box center [126, 230] width 20 height 8
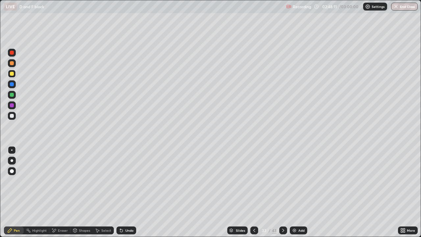
click at [123, 192] on div "Undo" at bounding box center [126, 230] width 20 height 8
click at [124, 192] on div "Undo" at bounding box center [126, 230] width 20 height 8
click at [282, 192] on icon at bounding box center [282, 229] width 5 height 5
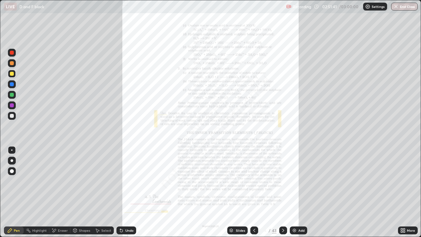
click at [254, 192] on icon at bounding box center [253, 229] width 5 height 5
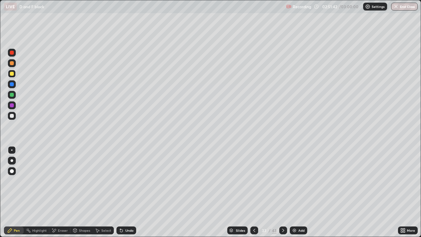
click at [252, 192] on icon at bounding box center [253, 229] width 5 height 5
click at [253, 192] on div at bounding box center [254, 230] width 8 height 8
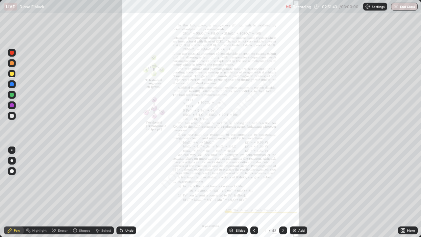
click at [253, 192] on div at bounding box center [254, 230] width 8 height 8
click at [403, 192] on icon at bounding box center [404, 229] width 2 height 2
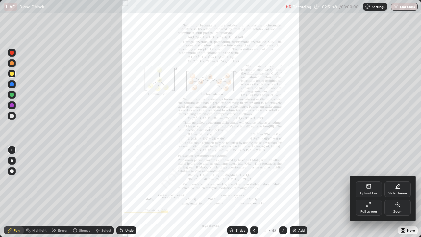
click at [399, 192] on div "Zoom" at bounding box center [397, 207] width 26 height 16
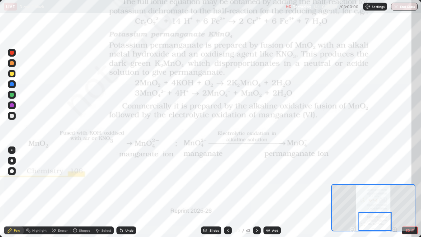
click at [12, 54] on div at bounding box center [12, 53] width 4 height 4
click at [12, 53] on div at bounding box center [12, 53] width 4 height 4
click at [255, 192] on icon at bounding box center [256, 229] width 5 height 5
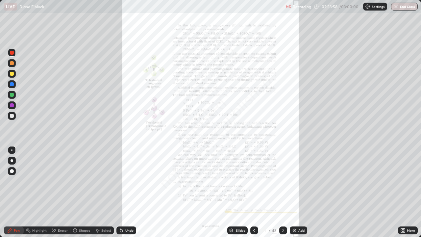
click at [279, 192] on div at bounding box center [283, 230] width 8 height 8
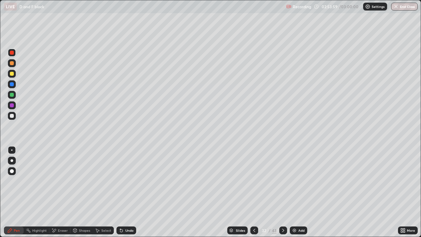
click at [282, 192] on icon at bounding box center [282, 229] width 5 height 5
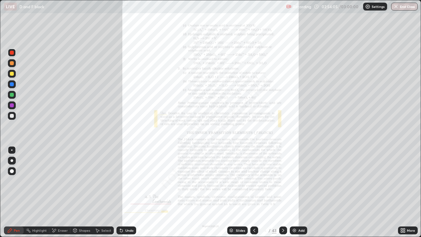
click at [282, 192] on icon at bounding box center [282, 229] width 5 height 5
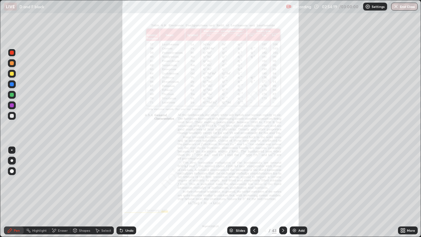
click at [254, 192] on icon at bounding box center [253, 229] width 5 height 5
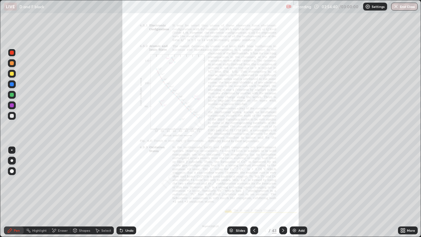
click at [282, 192] on icon at bounding box center [282, 229] width 5 height 5
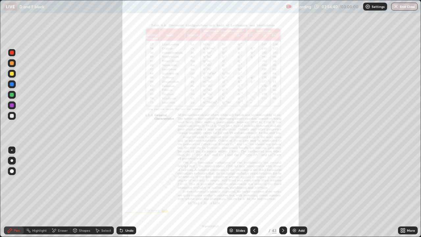
click at [282, 192] on icon at bounding box center [282, 229] width 5 height 5
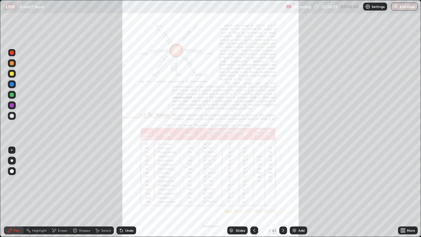
click at [282, 192] on icon at bounding box center [282, 229] width 5 height 5
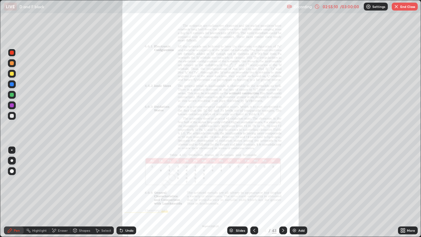
click at [283, 192] on icon at bounding box center [282, 229] width 5 height 5
click at [282, 192] on icon at bounding box center [282, 229] width 5 height 5
click at [252, 192] on icon at bounding box center [253, 229] width 5 height 5
click at [253, 192] on icon at bounding box center [253, 229] width 5 height 5
click at [250, 192] on div at bounding box center [254, 230] width 8 height 8
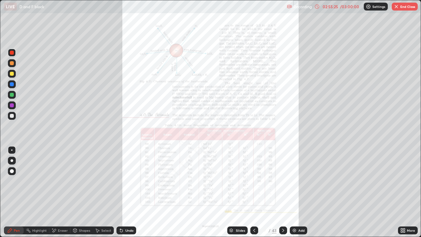
click at [251, 192] on icon at bounding box center [253, 229] width 5 height 5
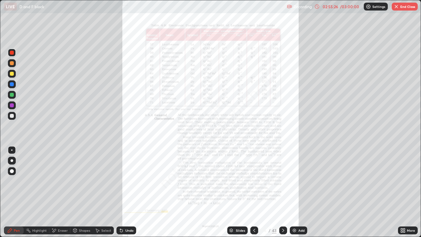
click at [250, 192] on div at bounding box center [254, 230] width 8 height 8
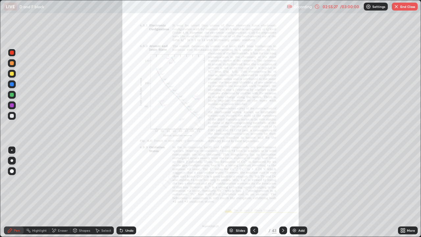
click at [250, 192] on div at bounding box center [254, 230] width 8 height 8
click at [403, 6] on button "End Class" at bounding box center [404, 7] width 26 height 8
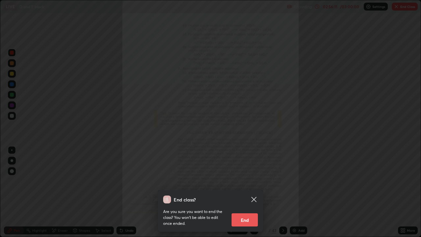
click at [249, 192] on button "End" at bounding box center [244, 219] width 26 height 13
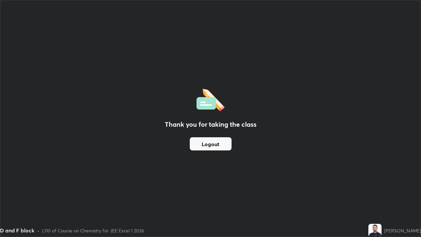
click at [222, 143] on button "Logout" at bounding box center [211, 143] width 42 height 13
